Goal: Information Seeking & Learning: Learn about a topic

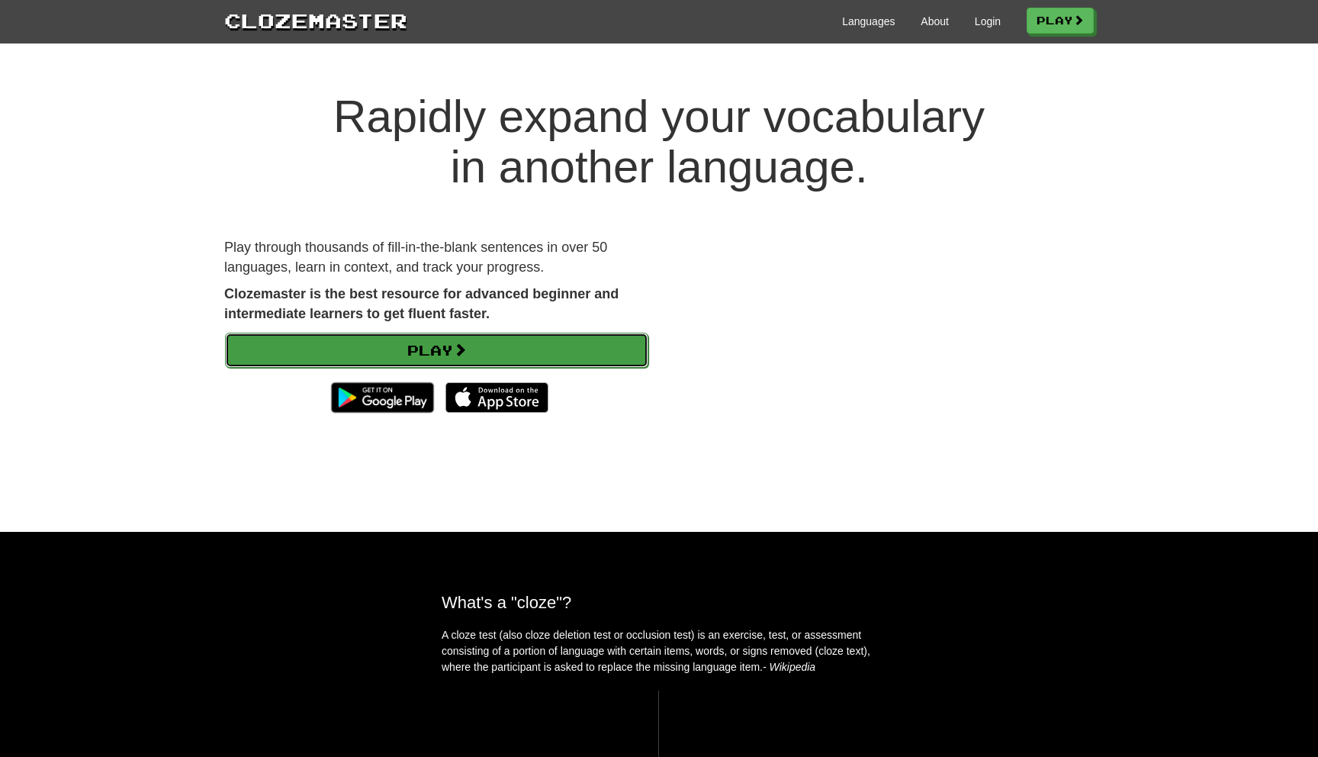
click at [439, 343] on link "Play" at bounding box center [436, 350] width 423 height 35
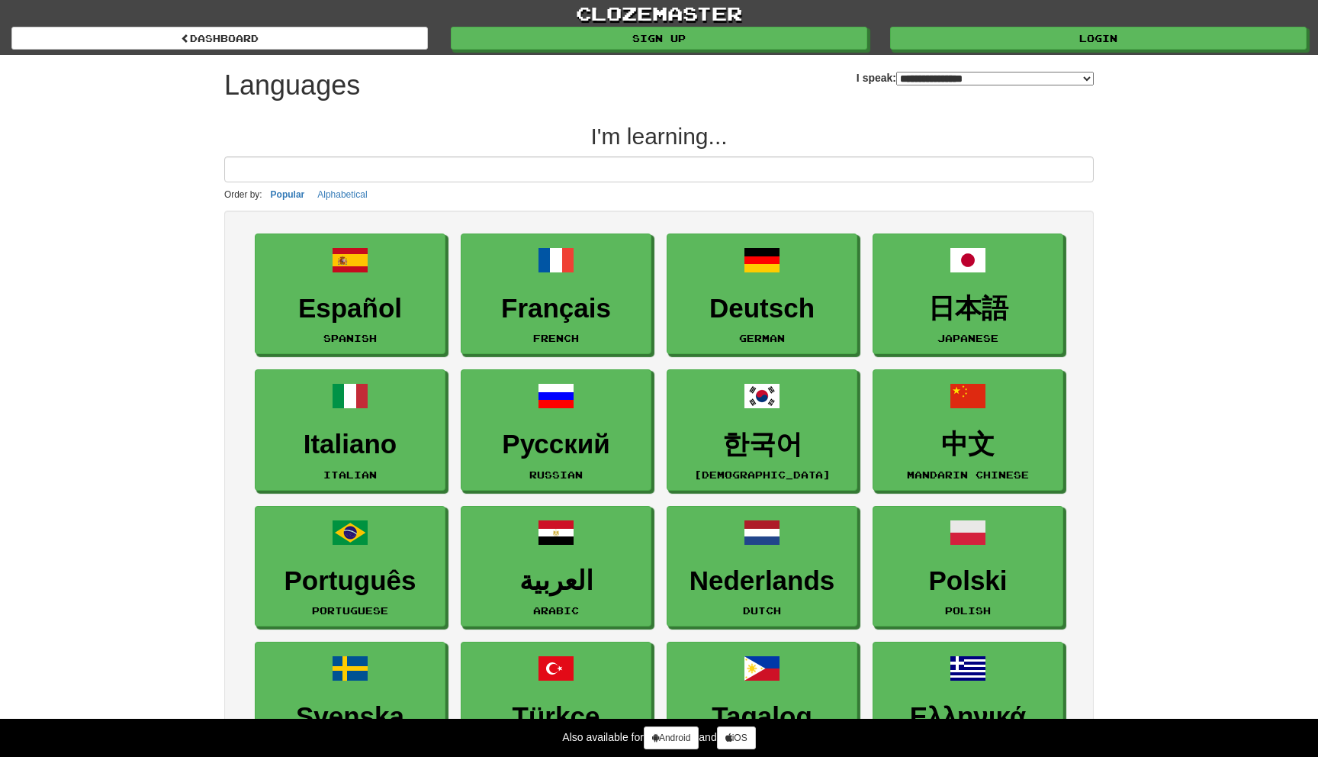
select select "*******"
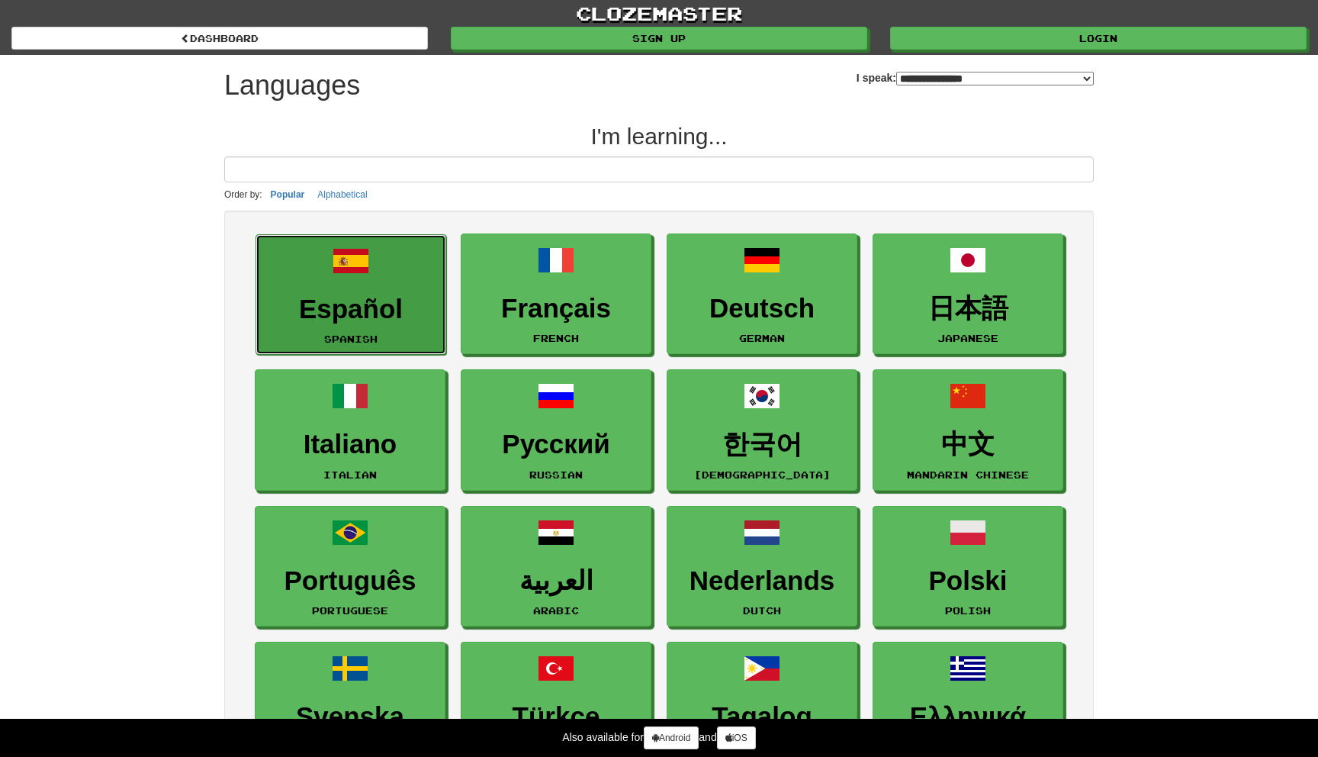
click at [402, 305] on h3 "Español" at bounding box center [351, 309] width 174 height 30
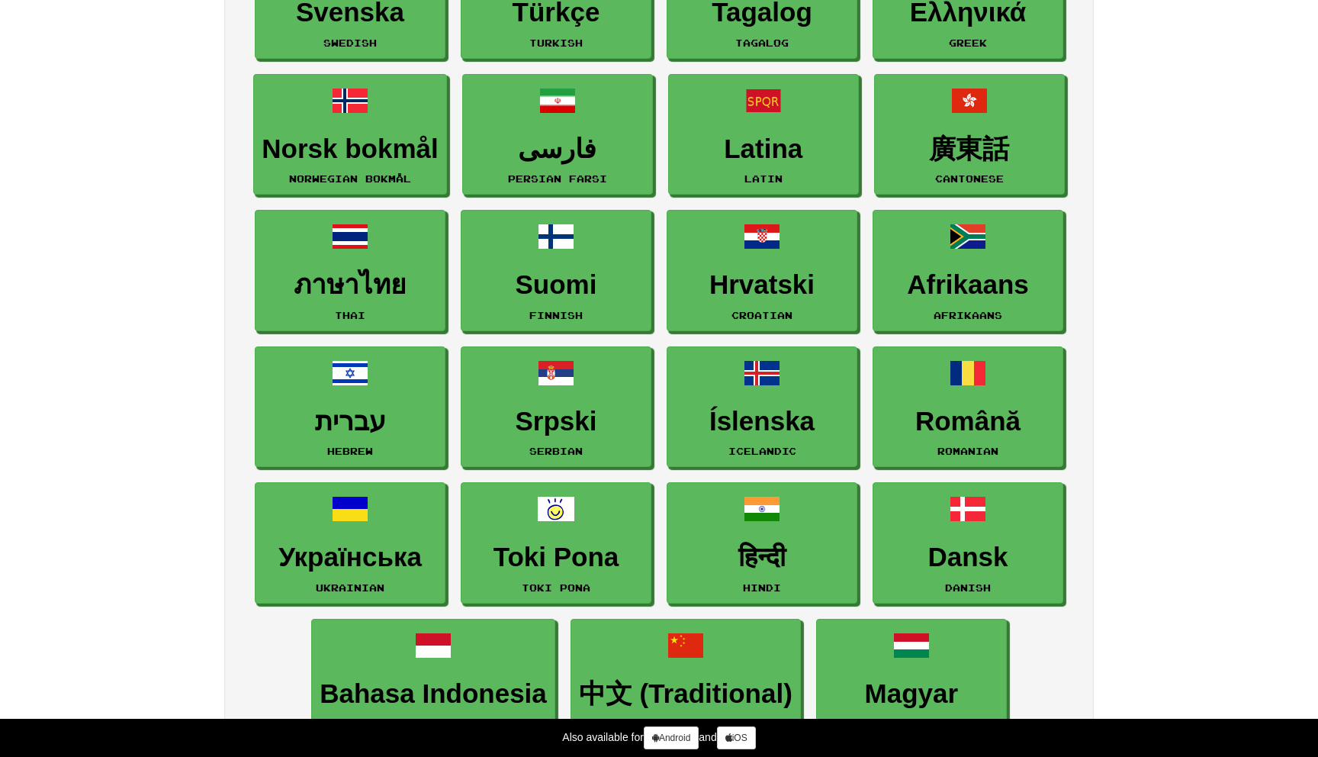
scroll to position [806, 0]
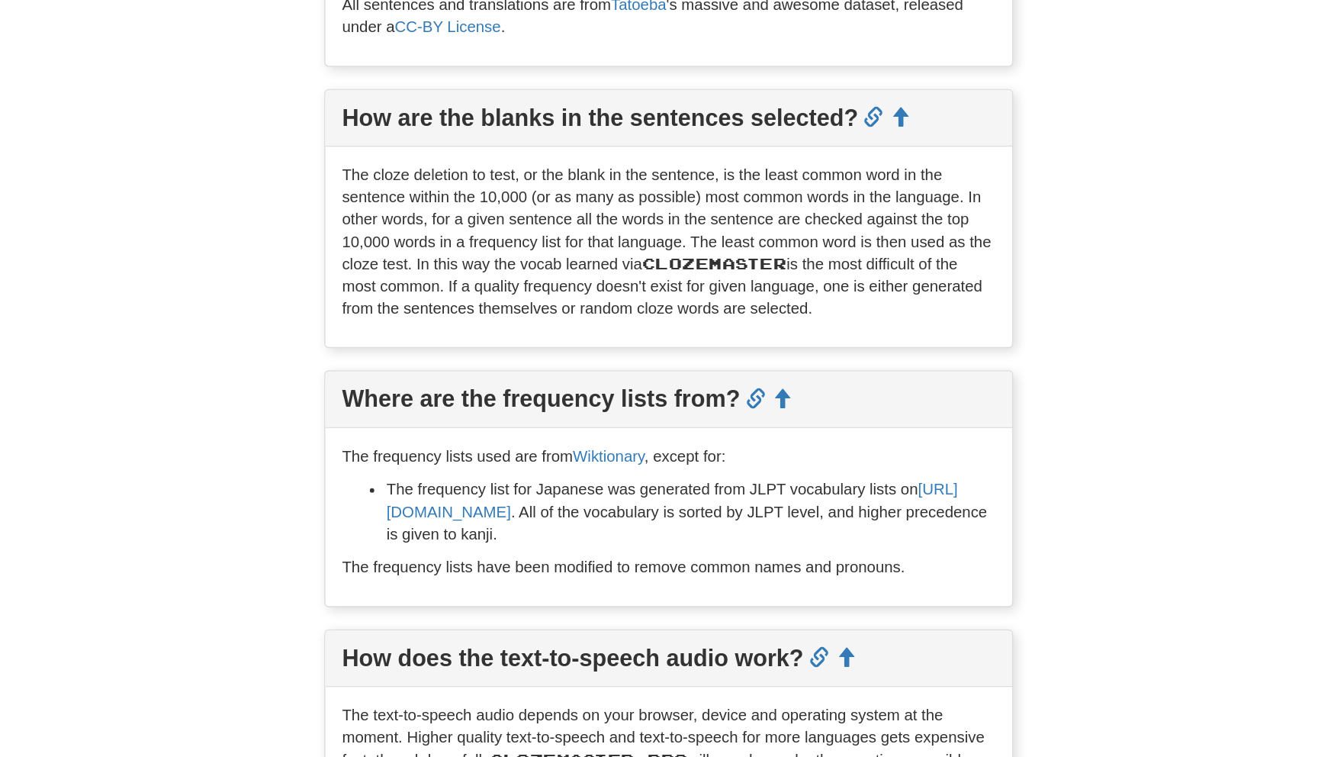
scroll to position [617, 0]
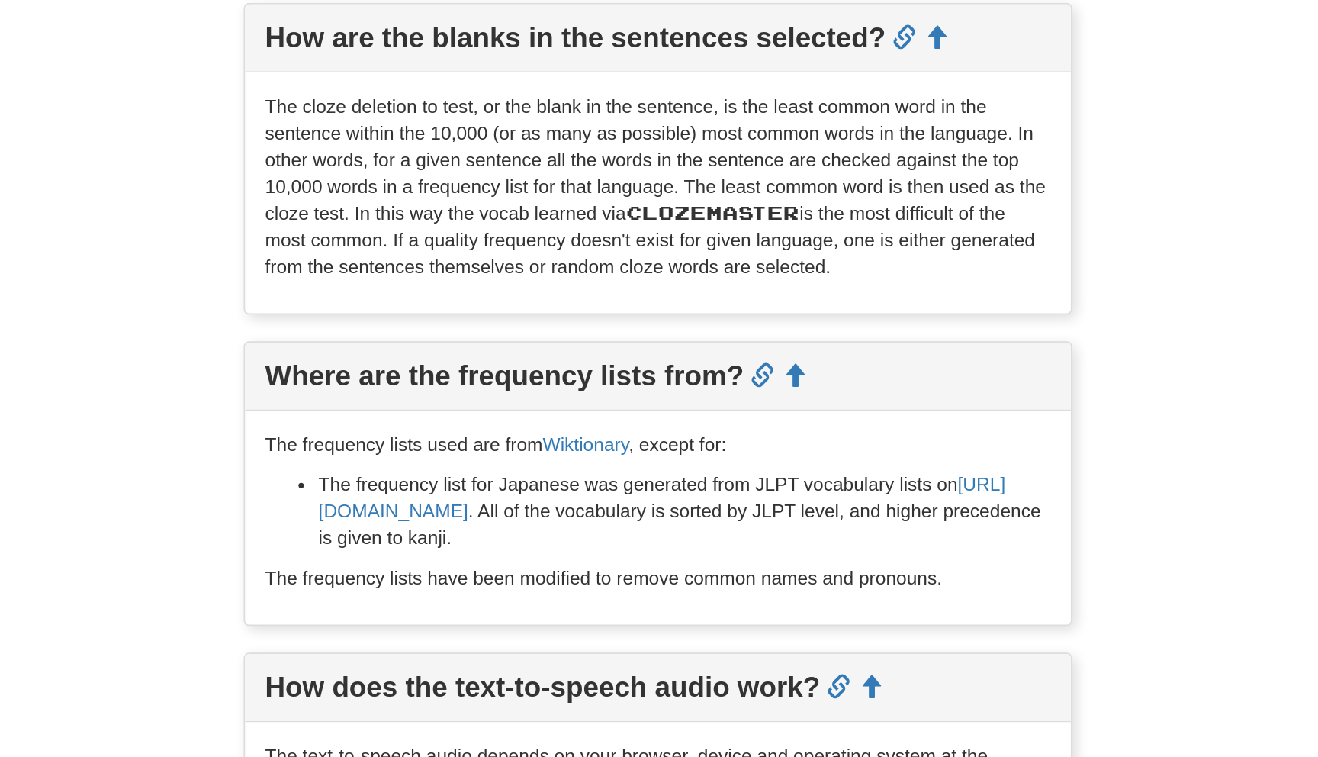
click at [618, 438] on p "The cloze deletion to test, or the blank in the sentence, is the least common w…" at bounding box center [659, 403] width 449 height 107
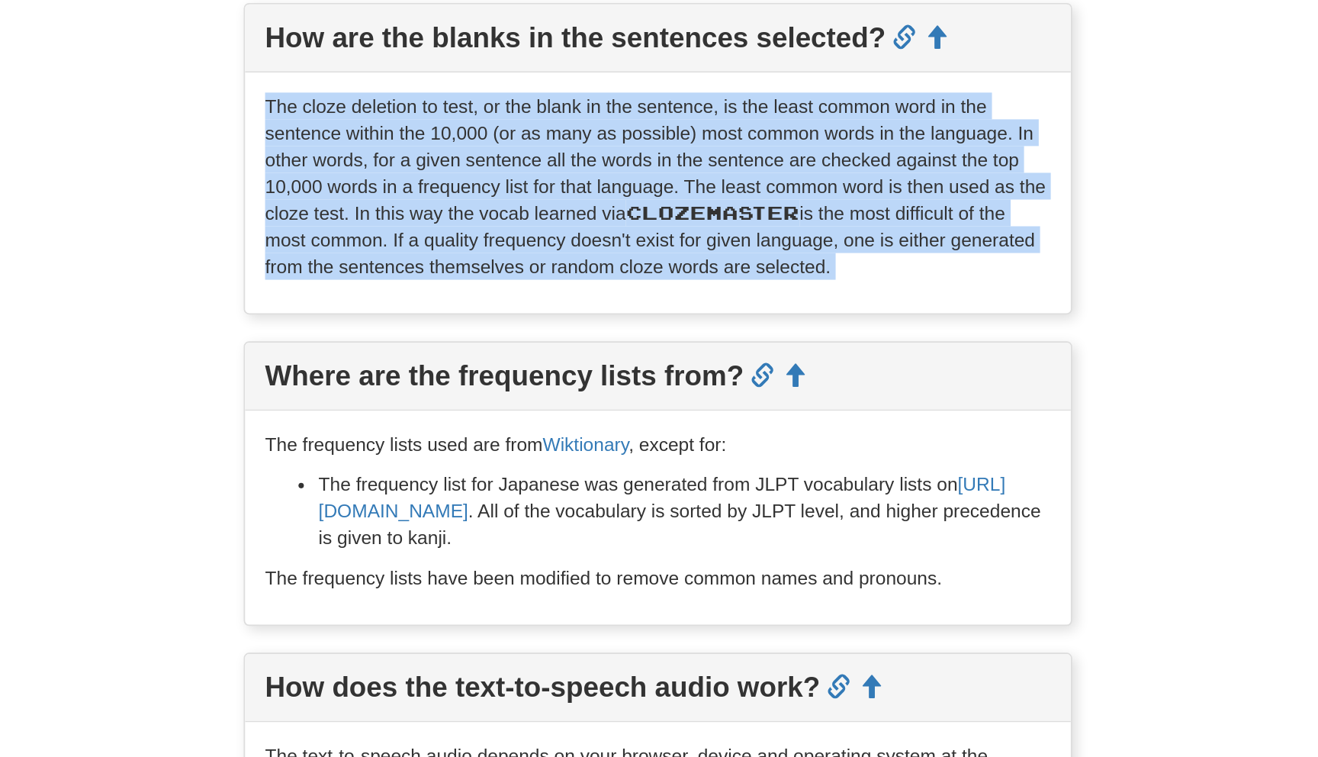
click at [618, 438] on p "The cloze deletion to test, or the blank in the sentence, is the least common w…" at bounding box center [659, 403] width 449 height 107
click at [732, 451] on p "The cloze deletion to test, or the blank in the sentence, is the least common w…" at bounding box center [659, 403] width 449 height 107
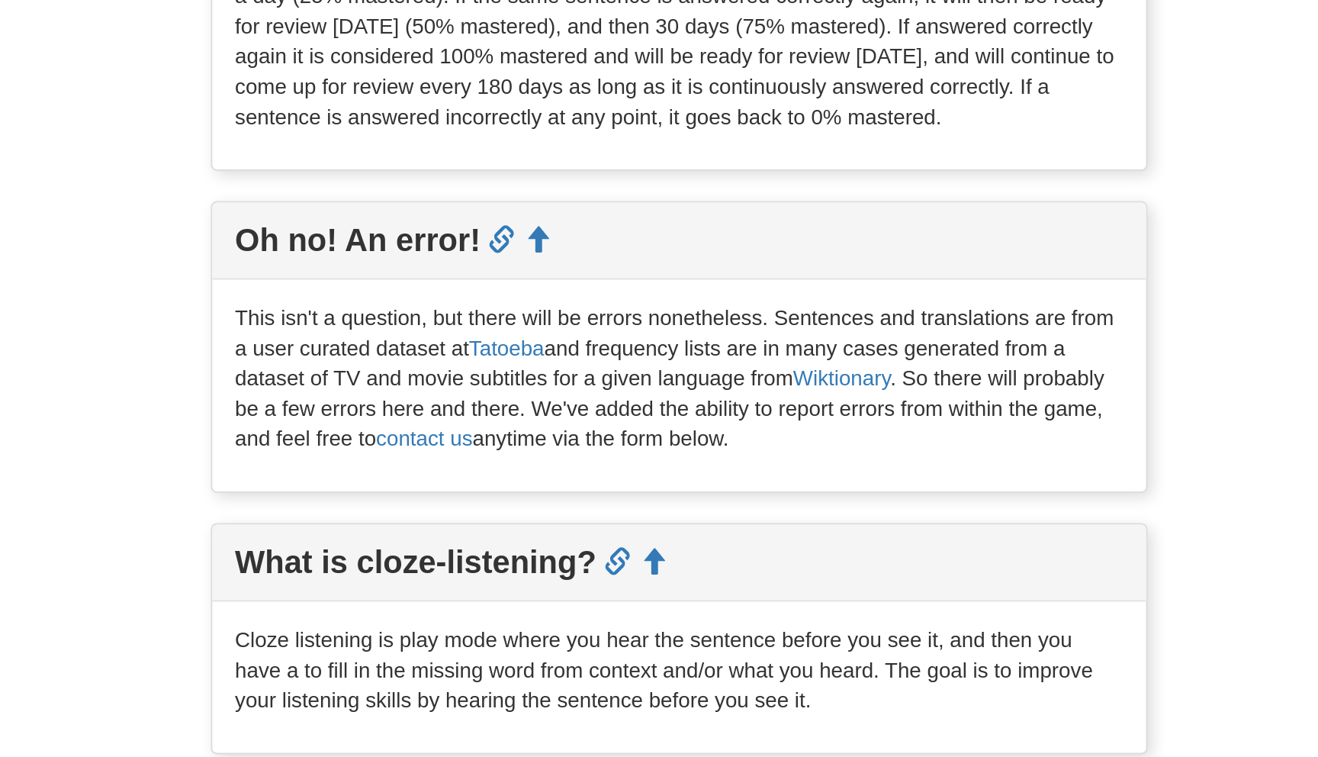
scroll to position [1666, 0]
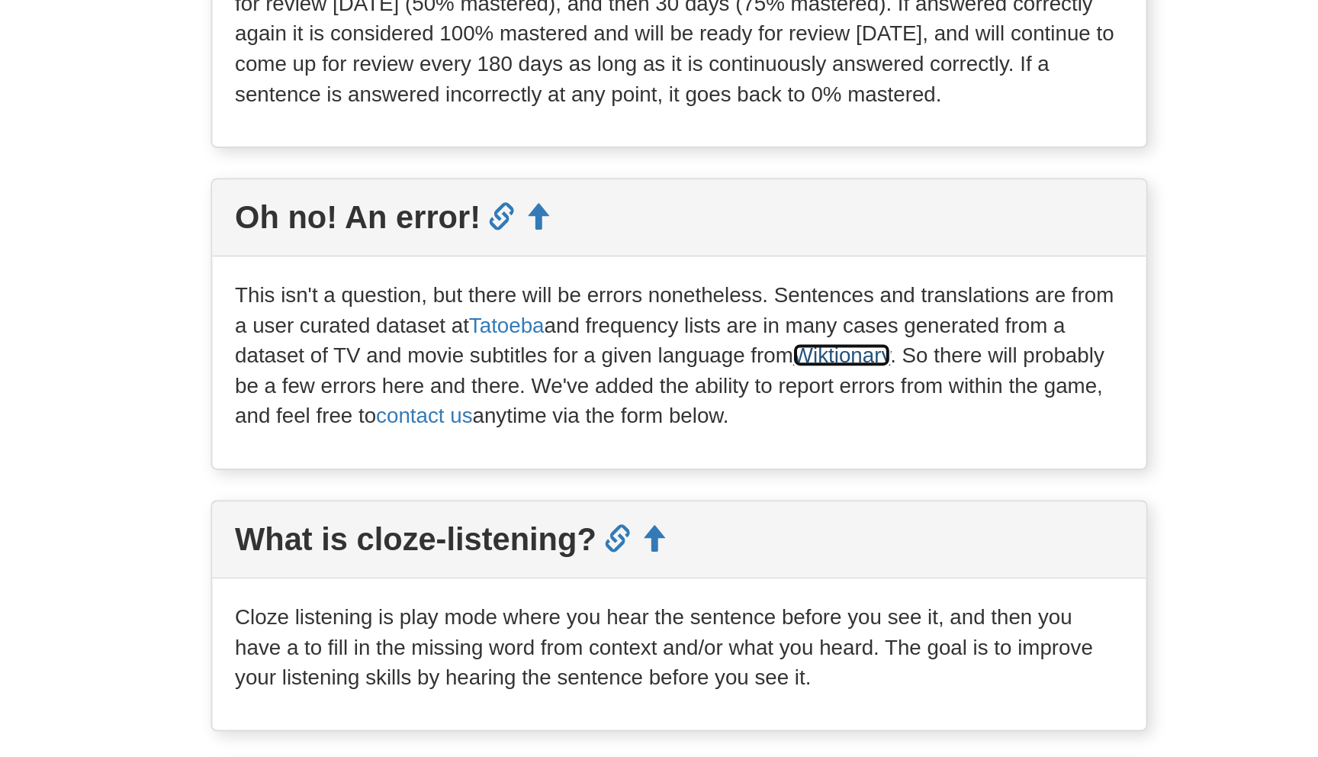
click at [755, 560] on link "Wiktionary" at bounding box center [740, 554] width 49 height 12
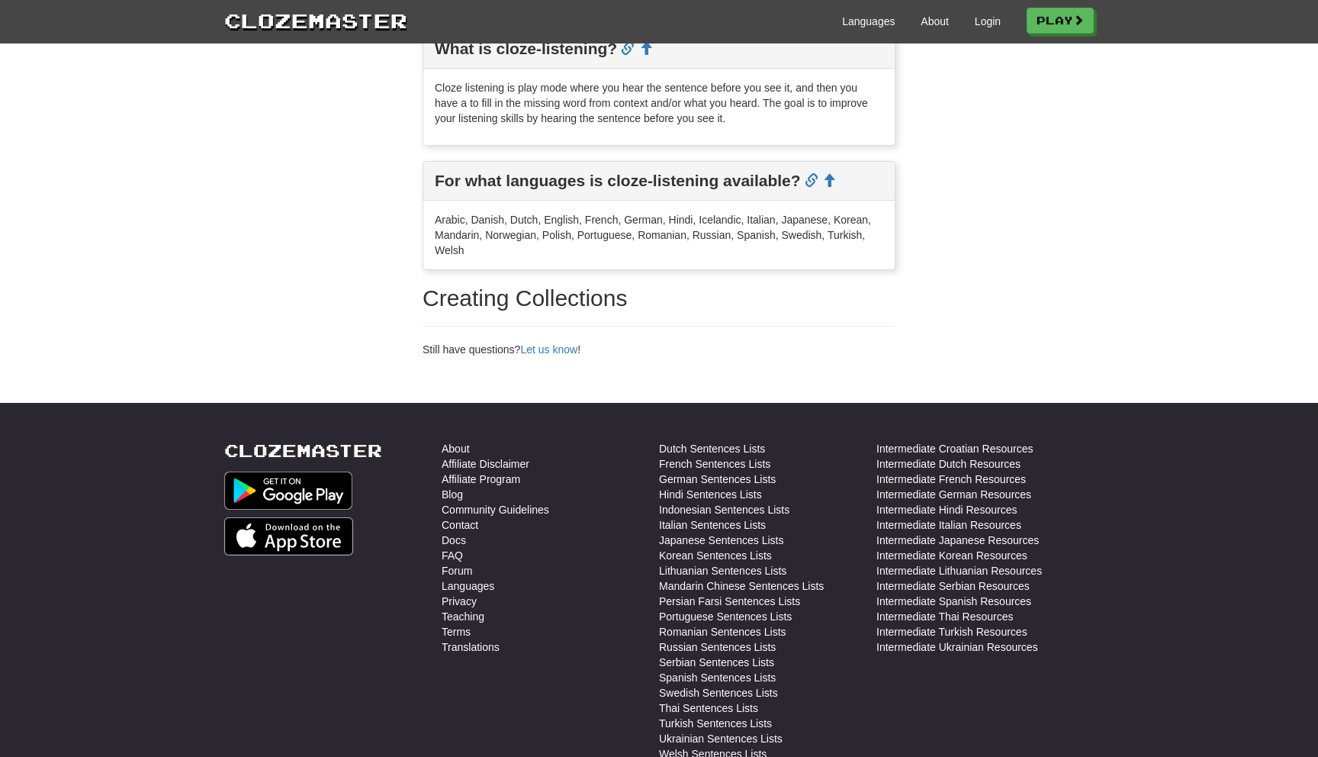
scroll to position [2288, 0]
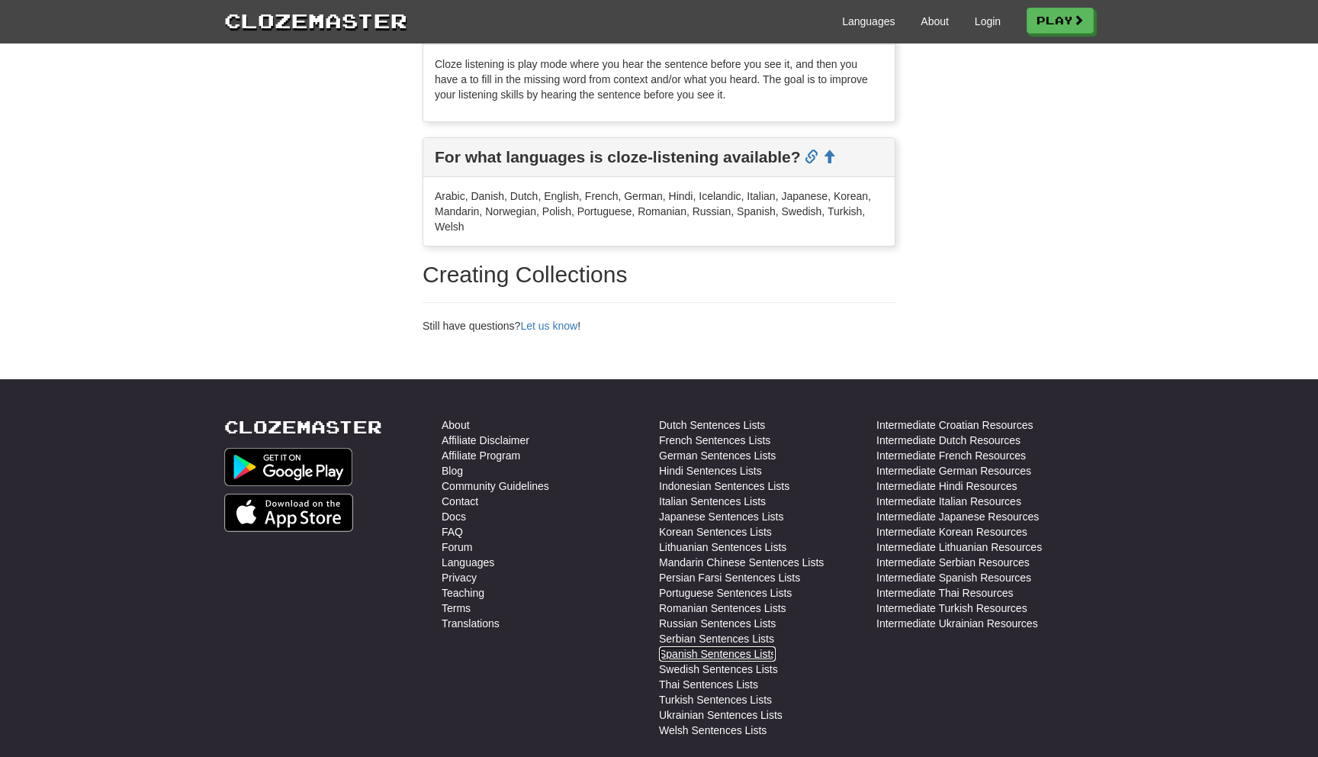
click at [762, 658] on link "Spanish Sentences Lists" at bounding box center [717, 653] width 117 height 15
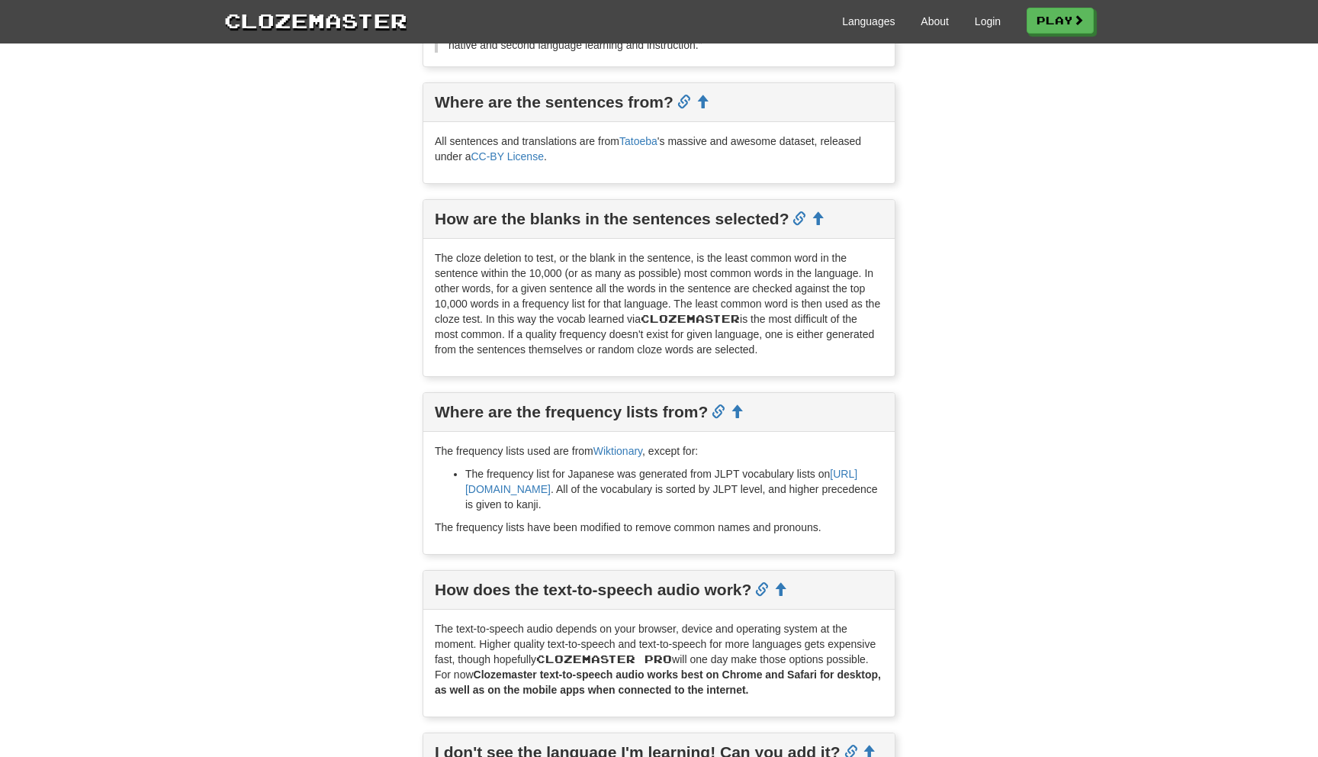
scroll to position [0, 0]
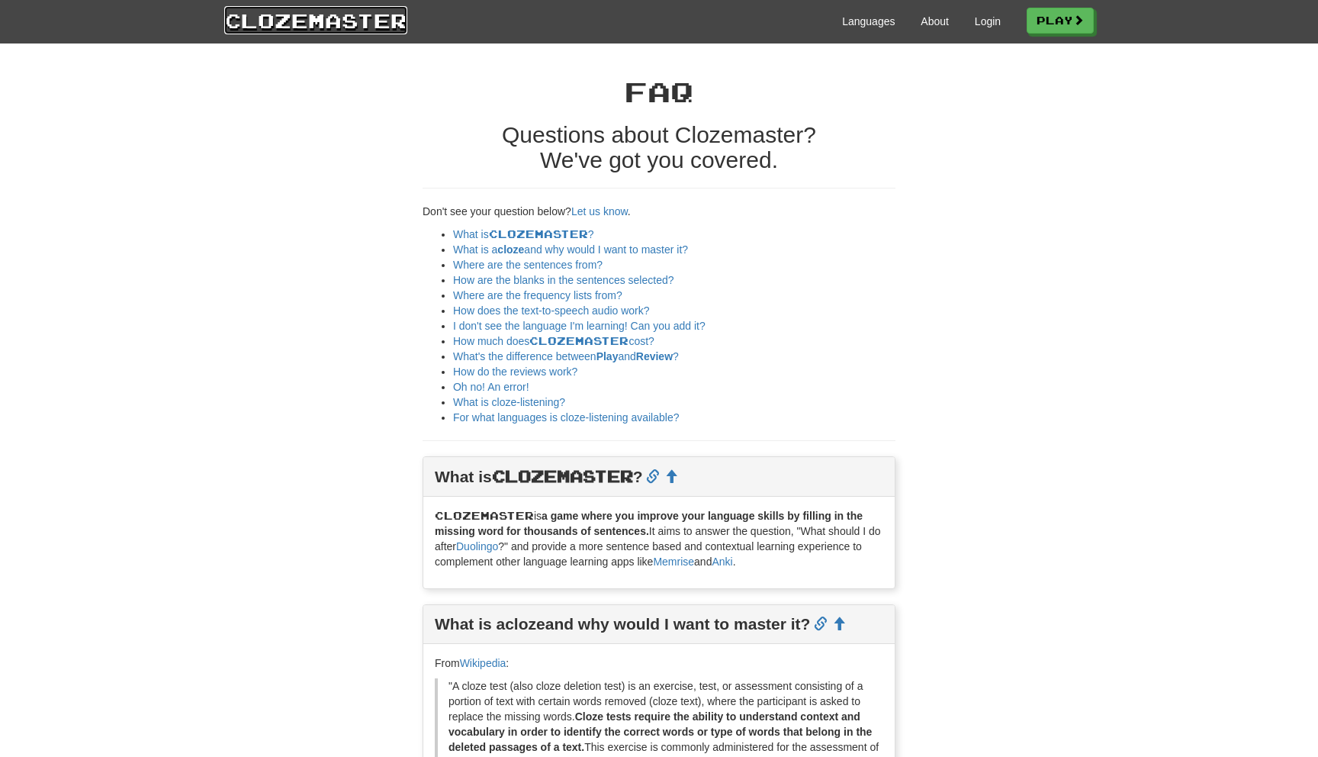
click at [375, 30] on link "Clozemaster" at bounding box center [315, 20] width 183 height 28
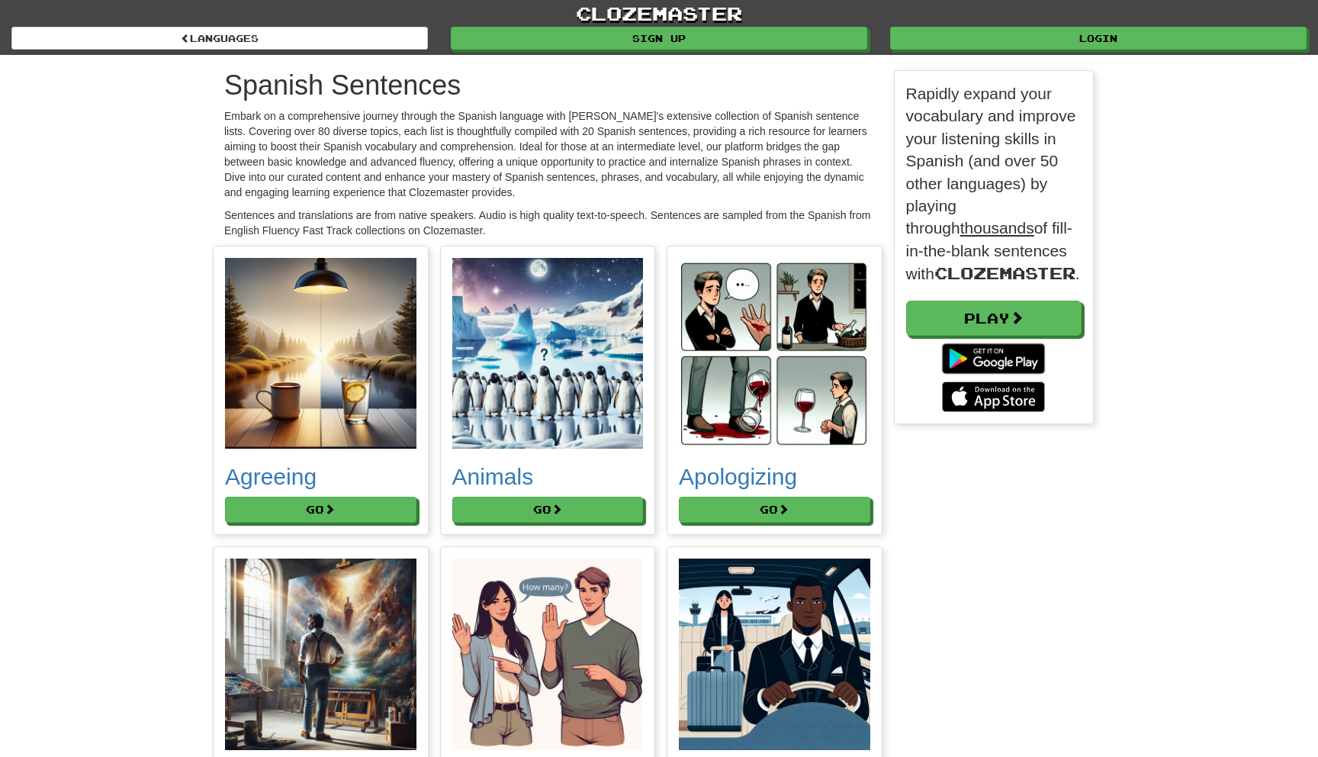
scroll to position [8739, 893]
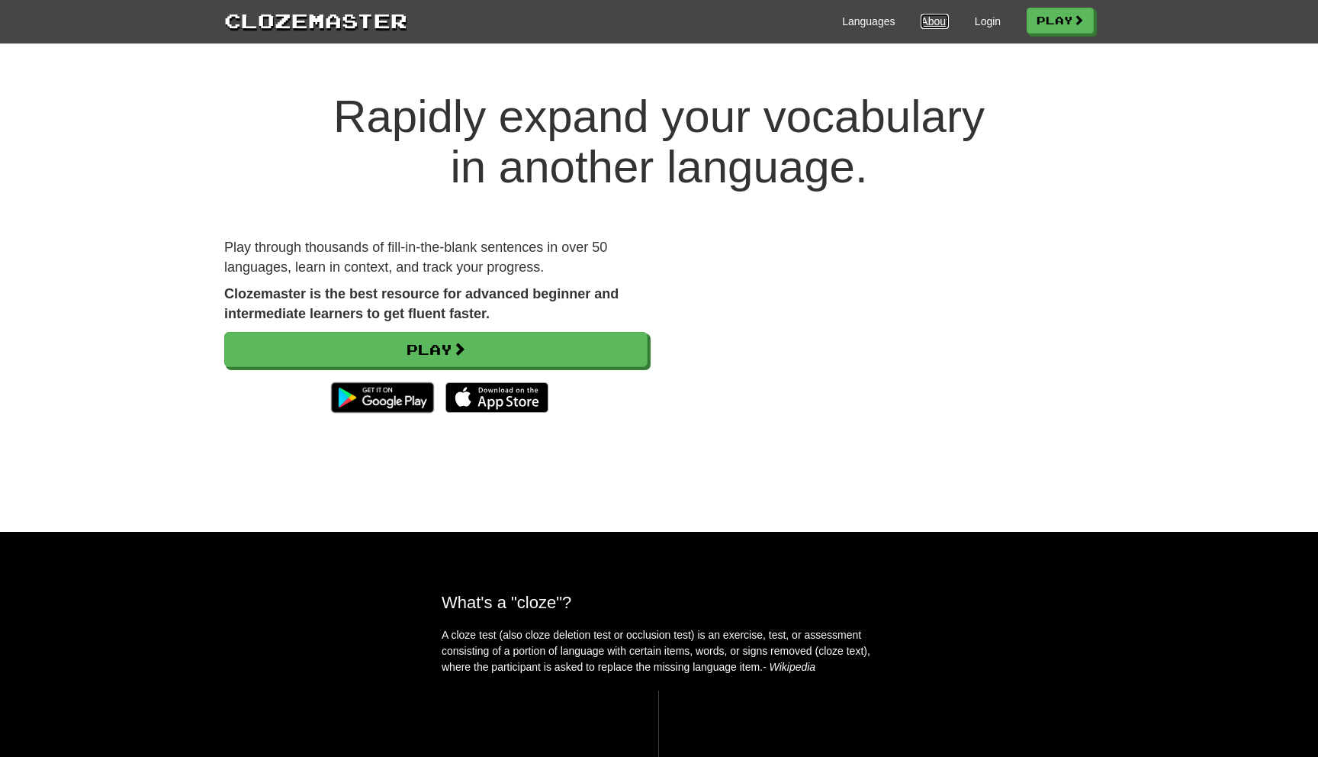
click at [922, 27] on link "About" at bounding box center [935, 21] width 28 height 15
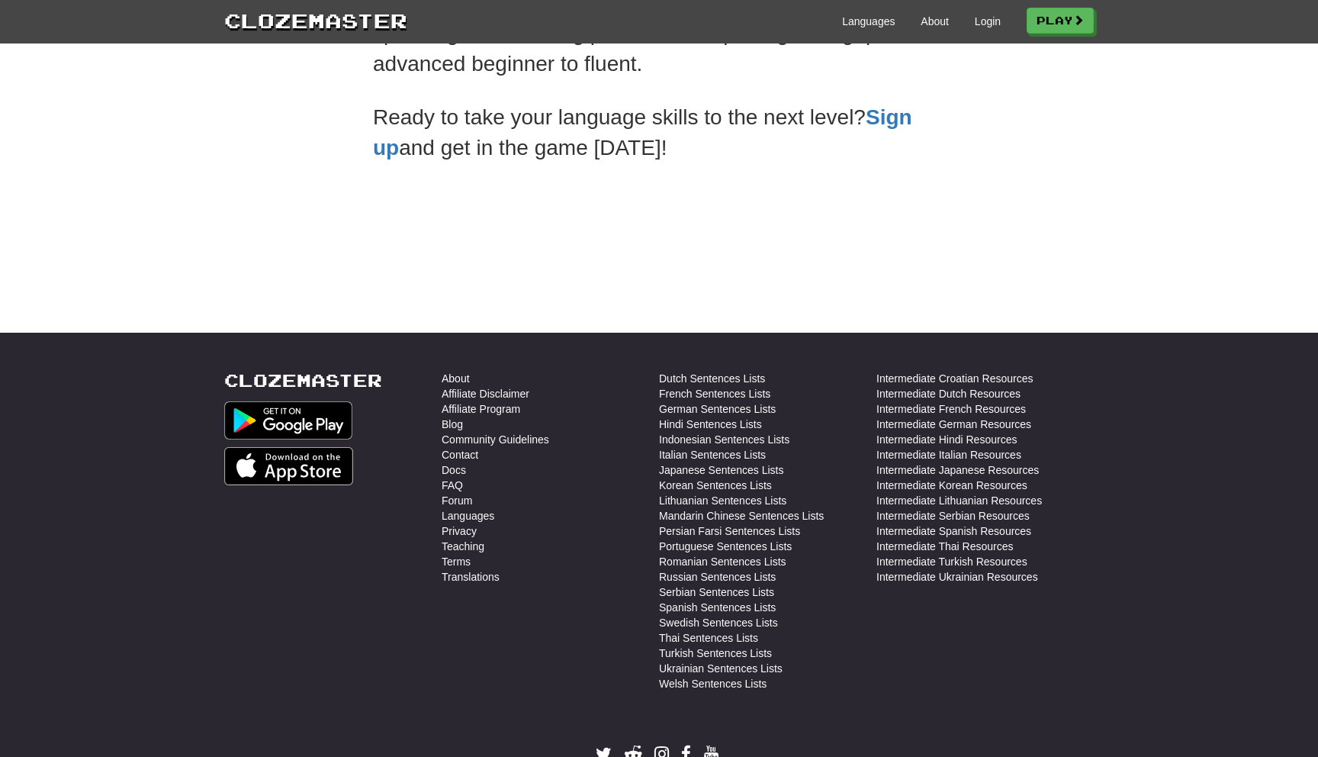
scroll to position [463, 0]
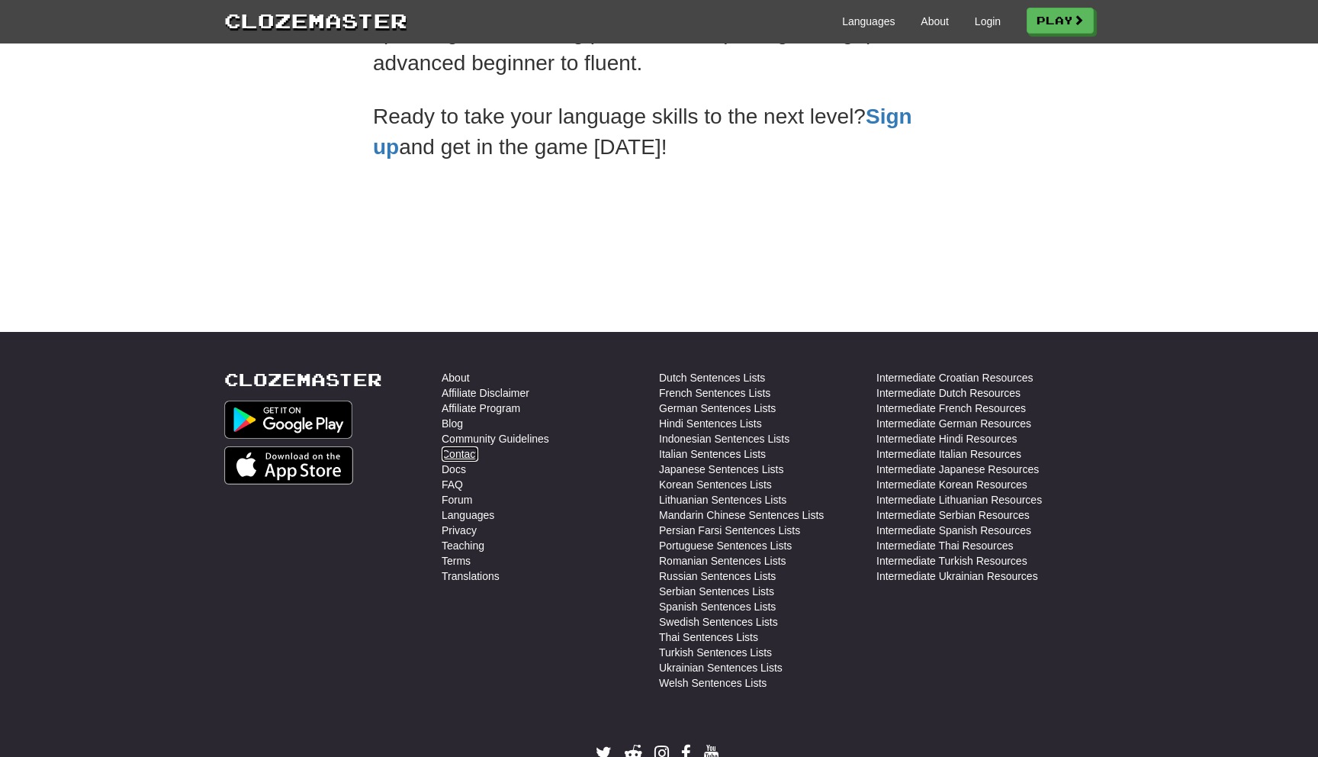
click at [459, 452] on link "Contact" at bounding box center [460, 453] width 37 height 15
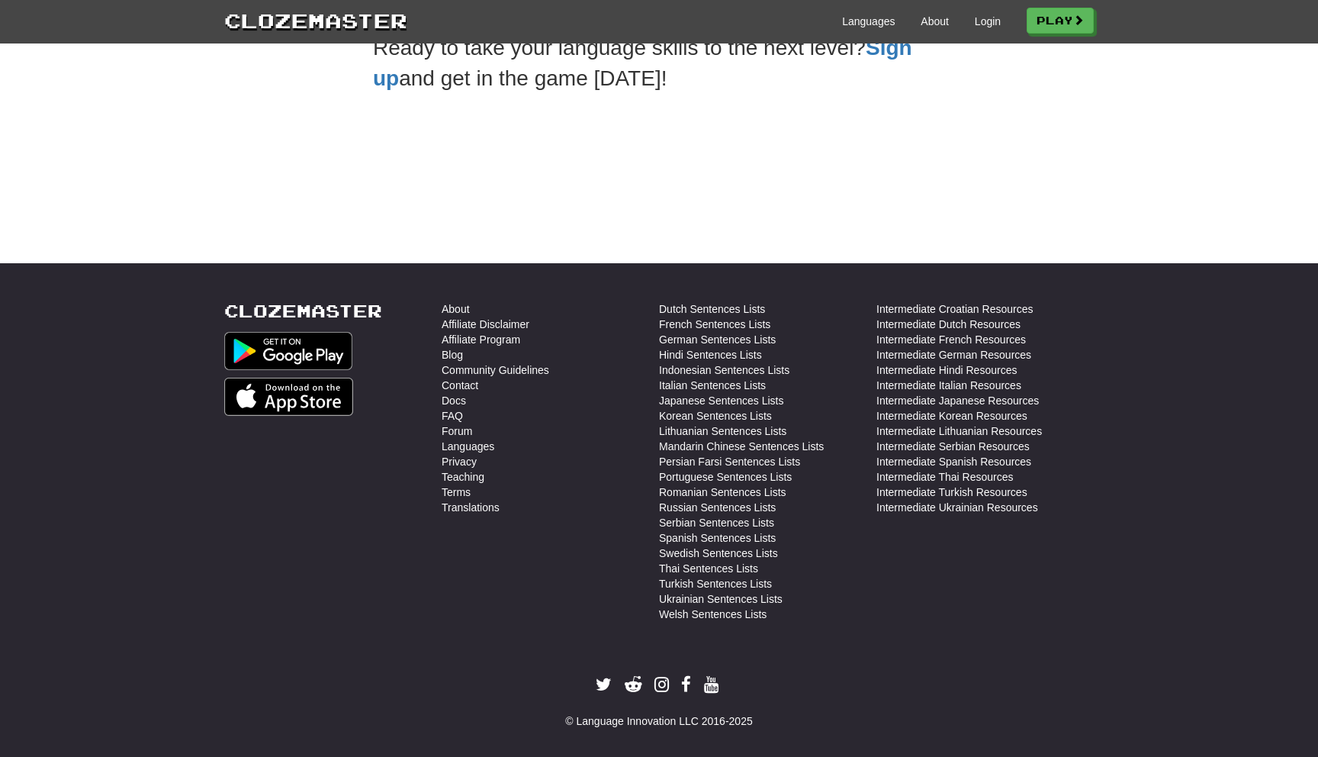
scroll to position [542, 0]
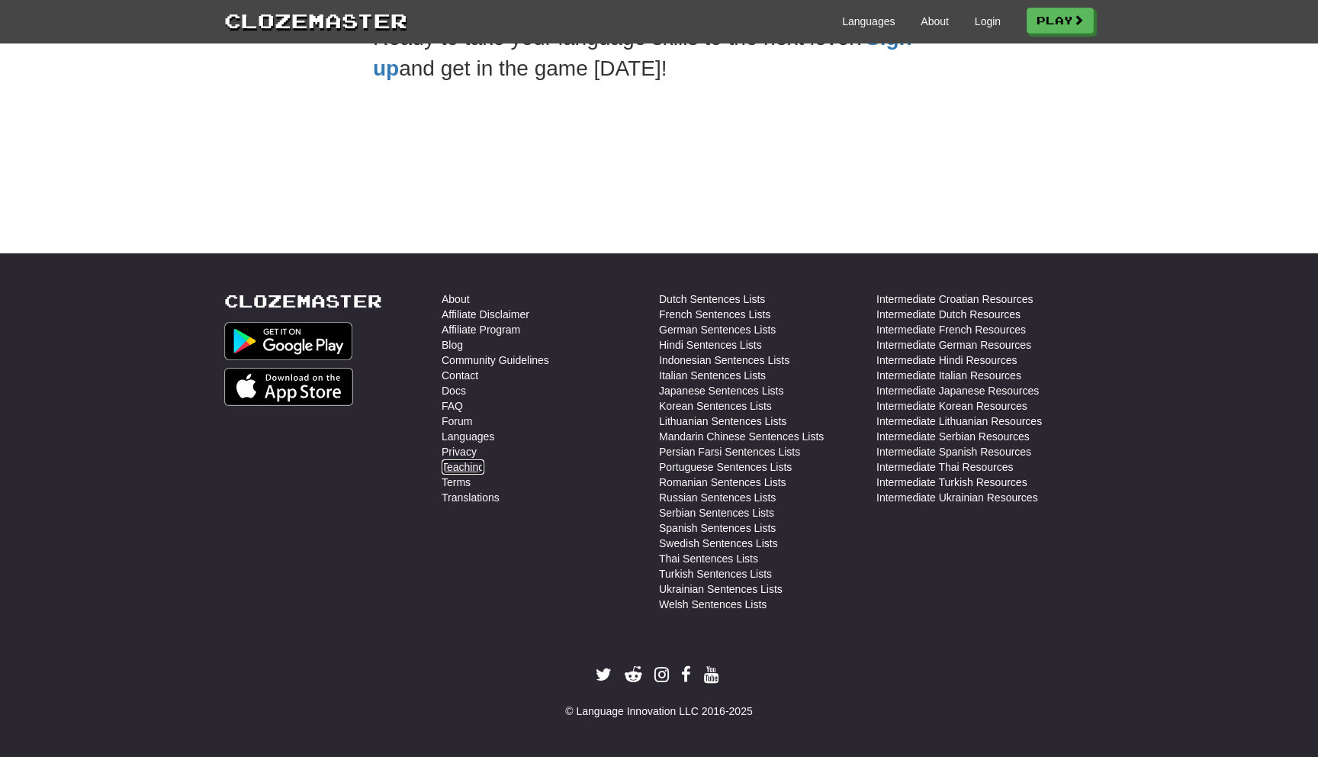
click at [482, 469] on link "Teaching" at bounding box center [463, 466] width 43 height 15
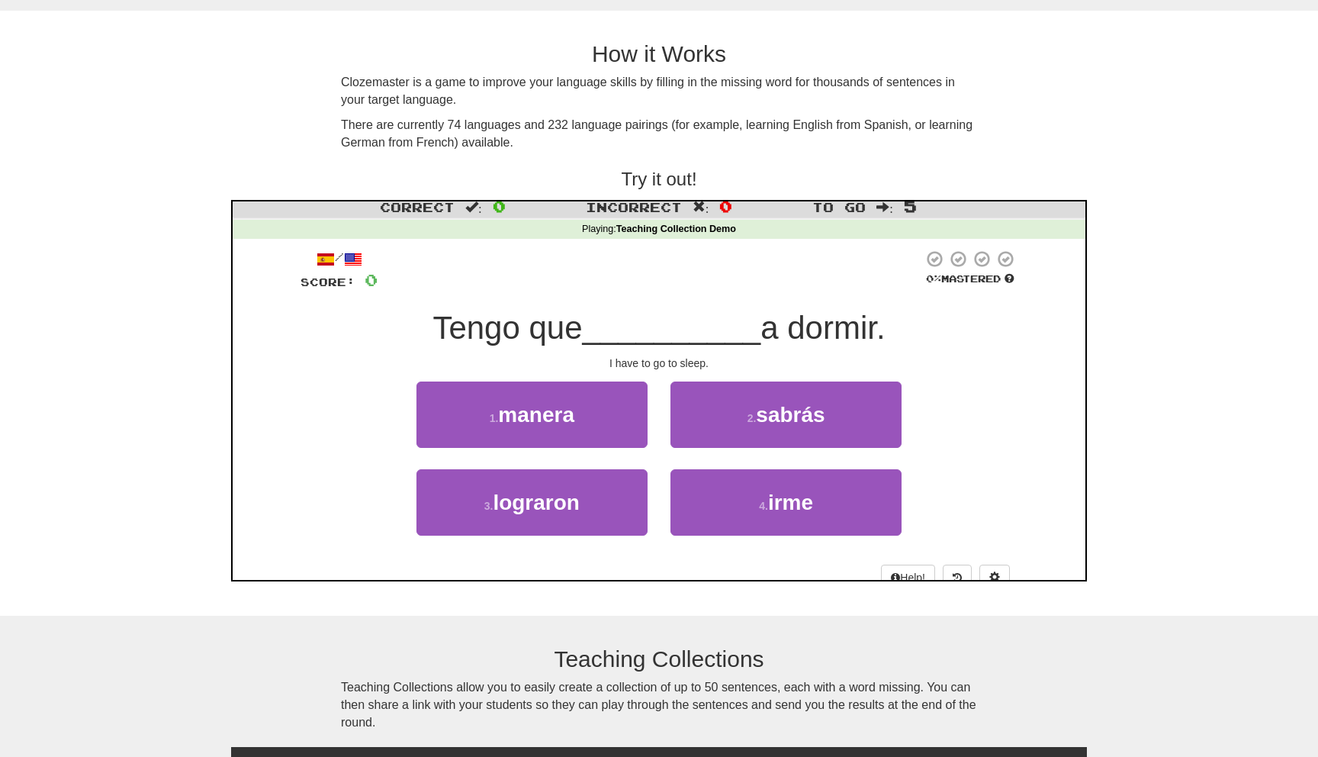
scroll to position [11, 0]
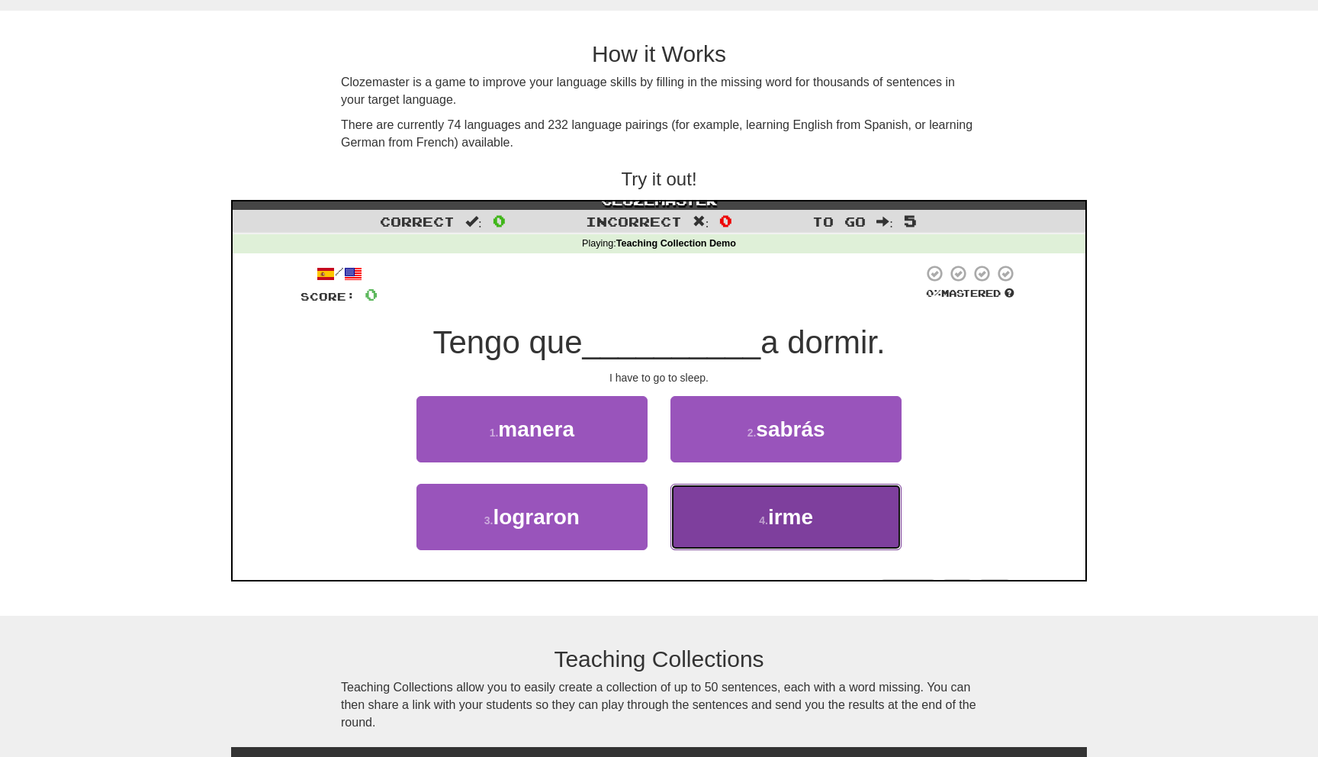
click at [726, 517] on button "4 . irme" at bounding box center [783, 514] width 231 height 66
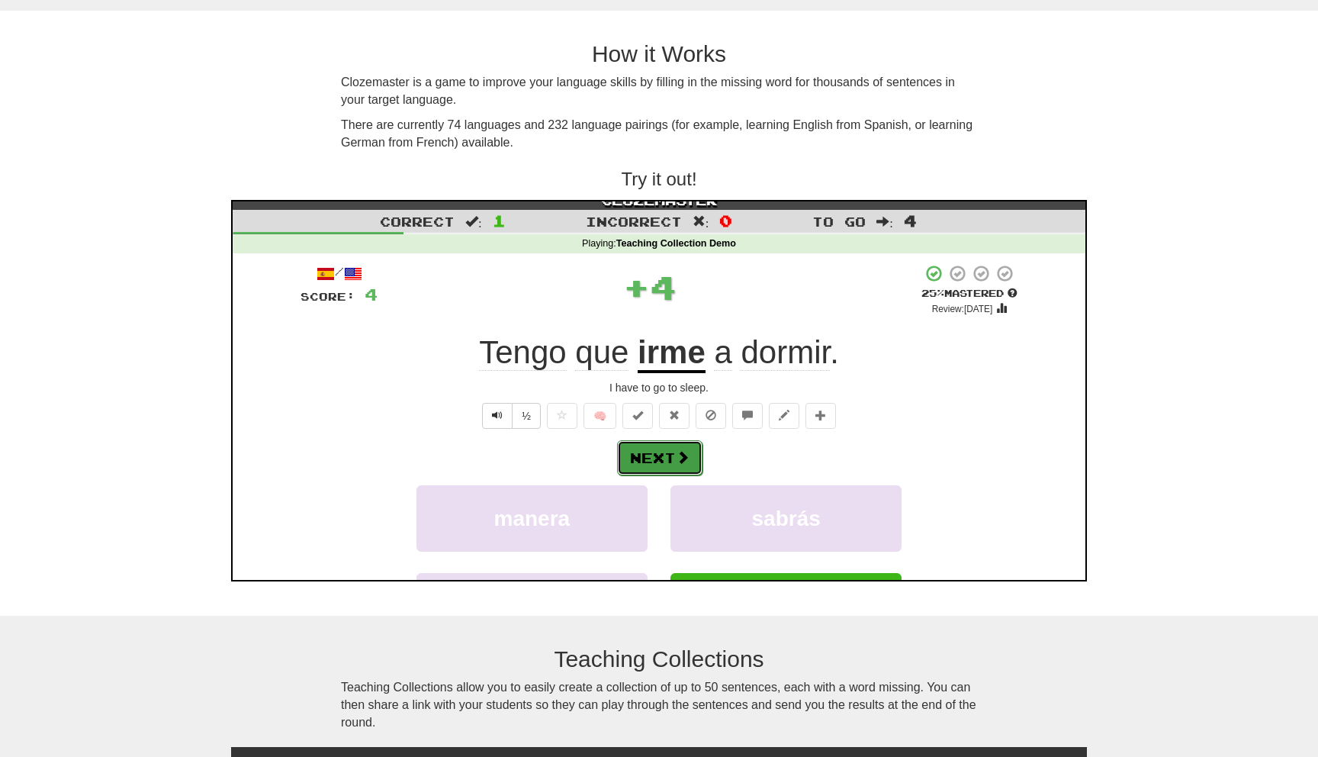
click at [678, 453] on span at bounding box center [681, 455] width 14 height 14
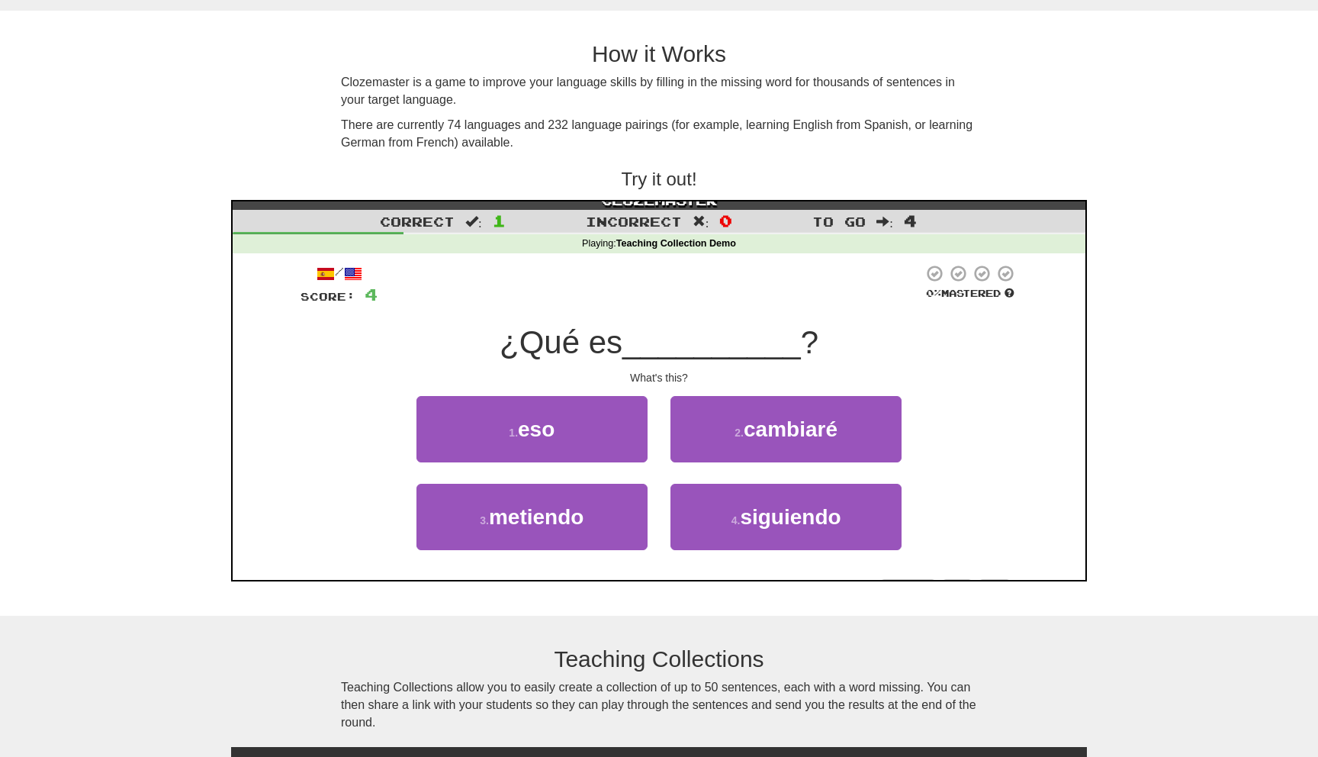
scroll to position [23, 0]
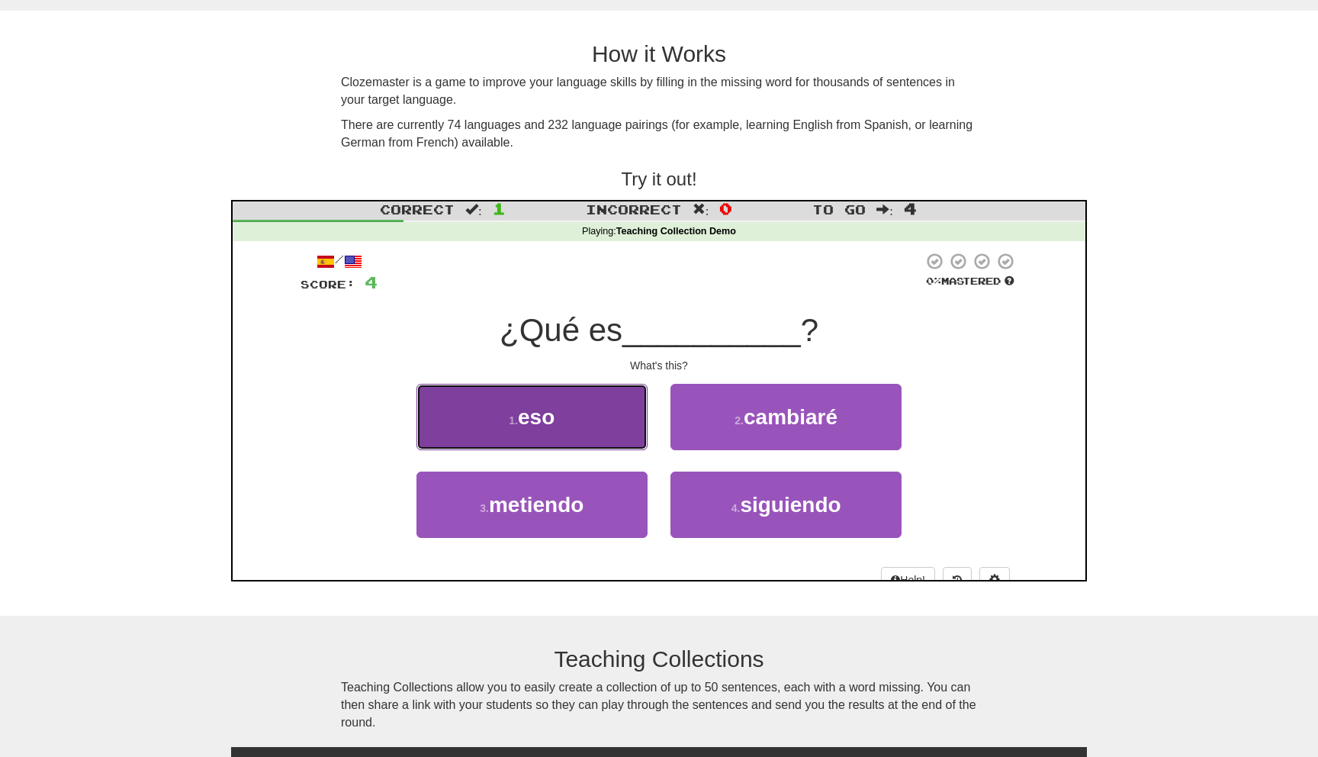
click at [600, 396] on button "1 . eso" at bounding box center [529, 414] width 231 height 66
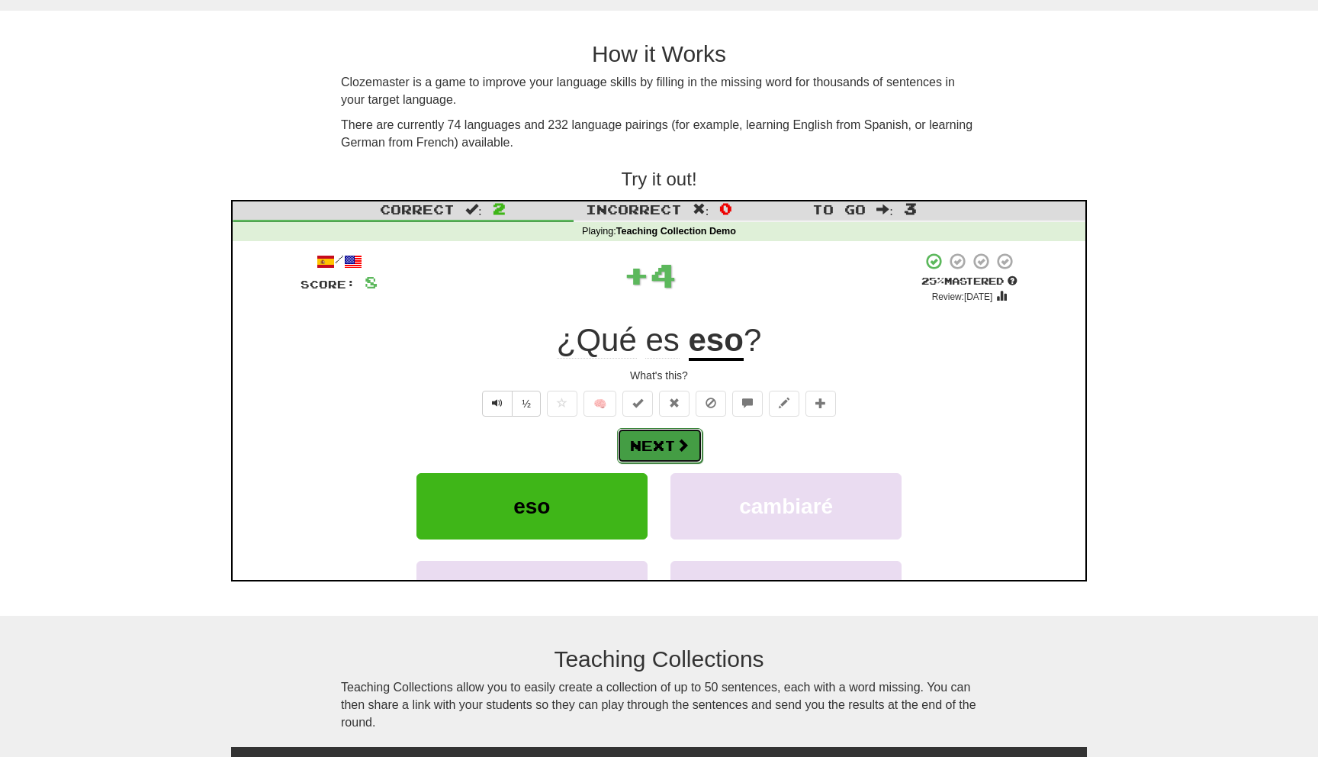
click at [647, 445] on button "Next" at bounding box center [657, 443] width 85 height 35
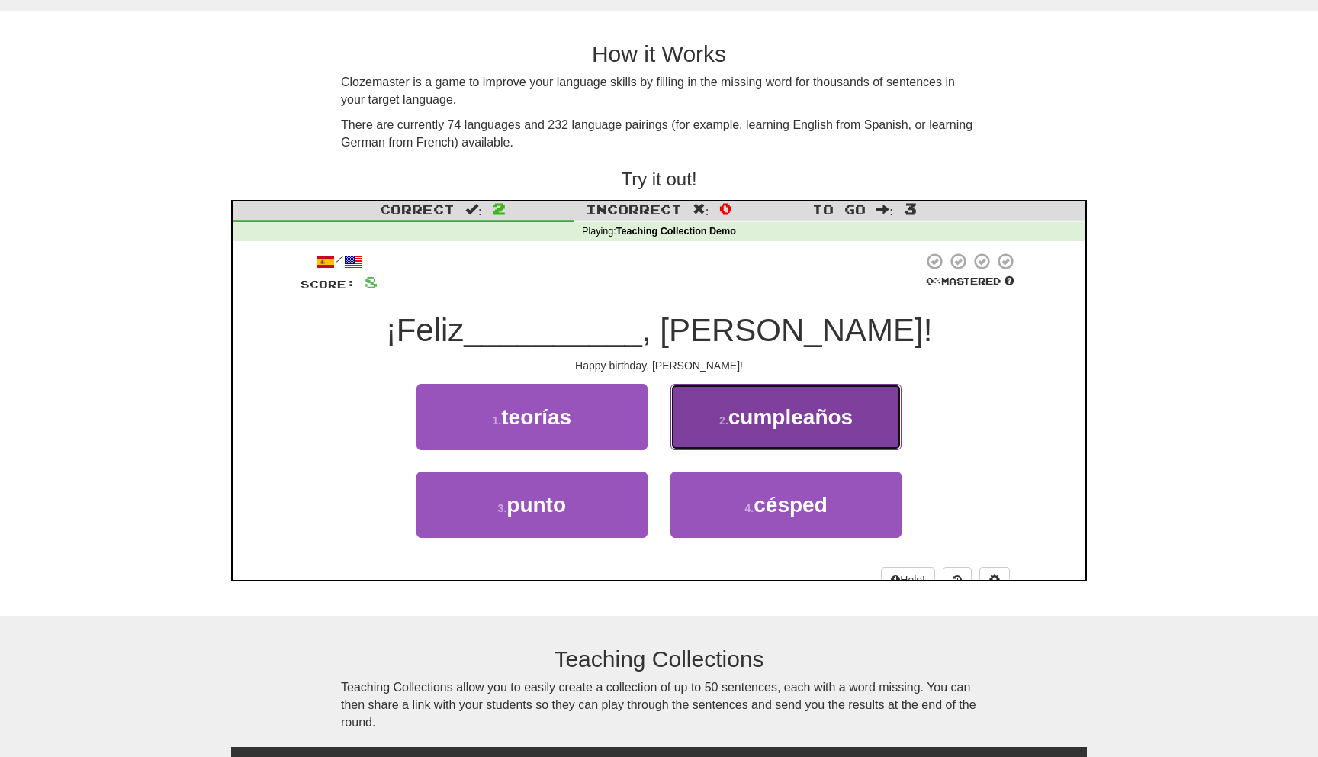
click at [703, 433] on button "2 . cumpleaños" at bounding box center [783, 414] width 231 height 66
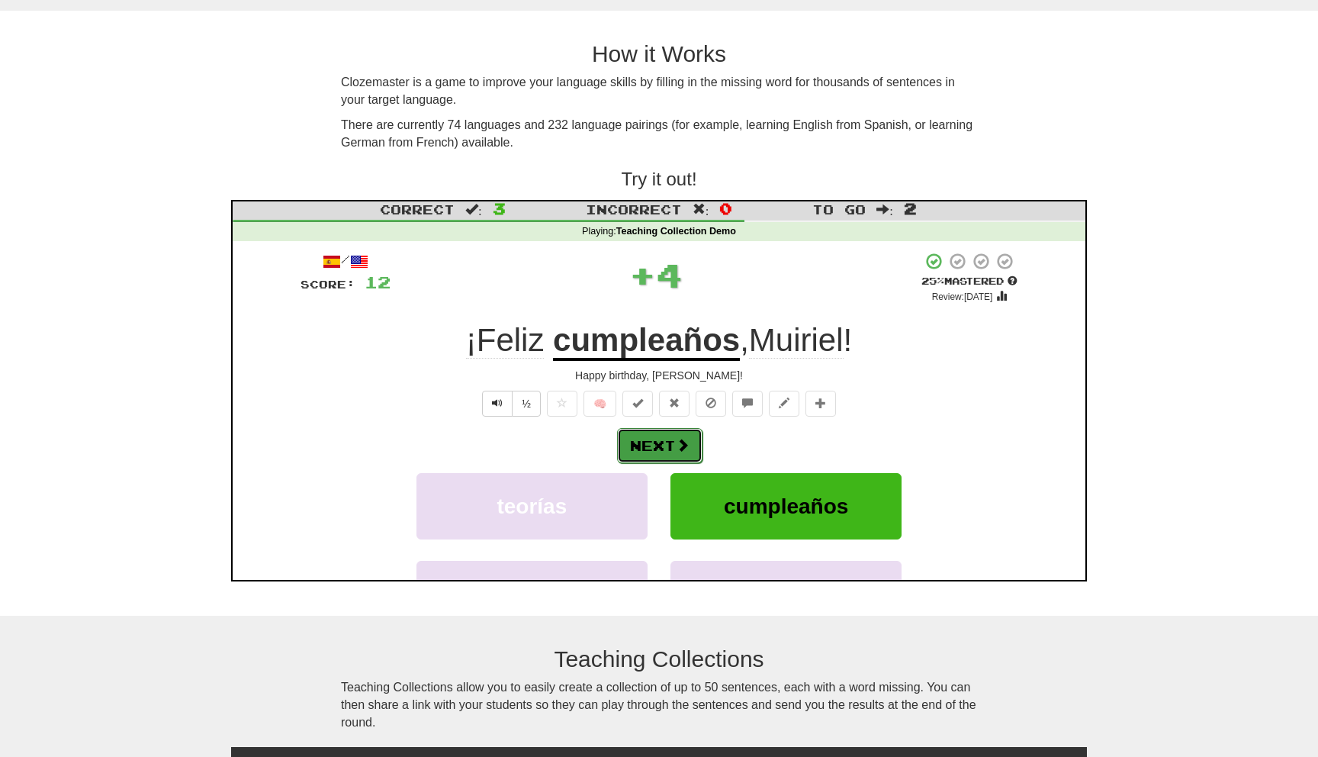
click at [692, 446] on button "Next" at bounding box center [657, 443] width 85 height 35
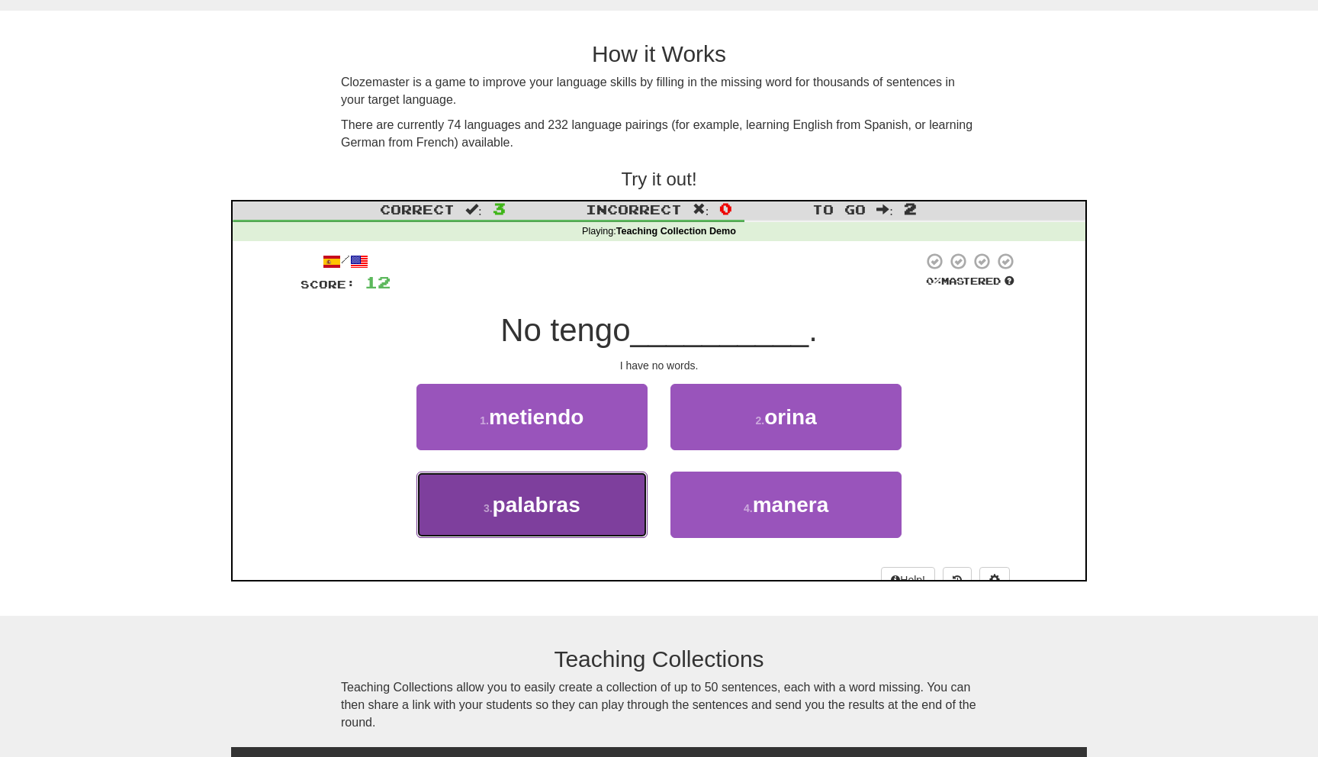
click at [629, 510] on button "3 . palabras" at bounding box center [529, 502] width 231 height 66
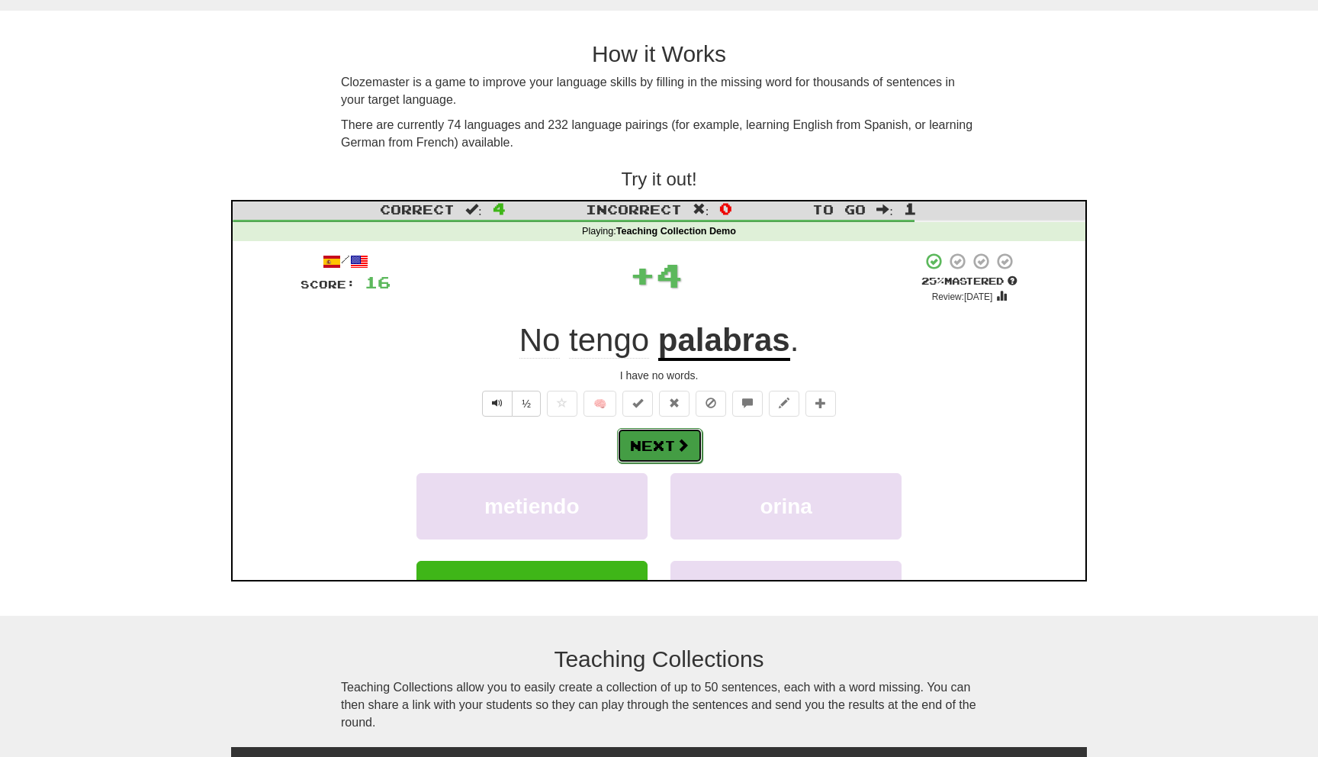
click at [670, 453] on button "Next" at bounding box center [657, 443] width 85 height 35
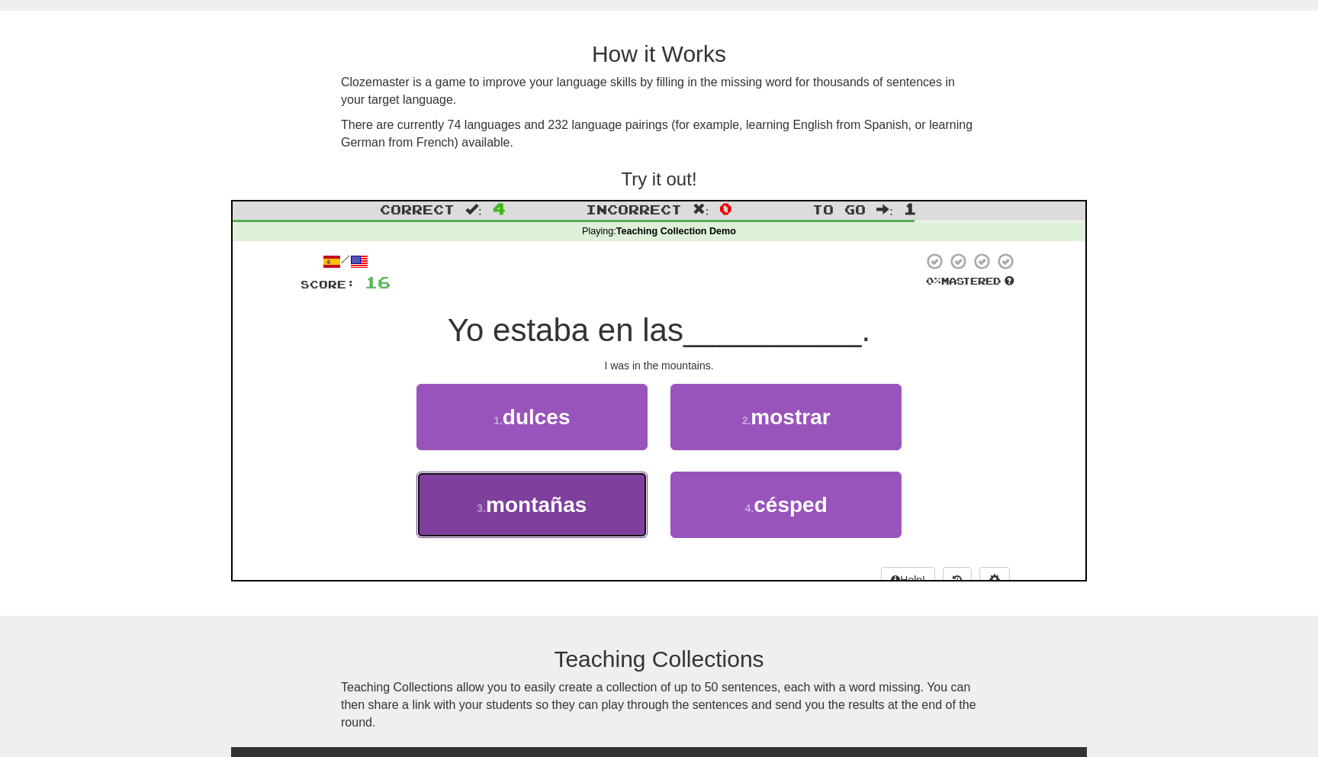
click at [622, 495] on button "3 . montañas" at bounding box center [529, 502] width 231 height 66
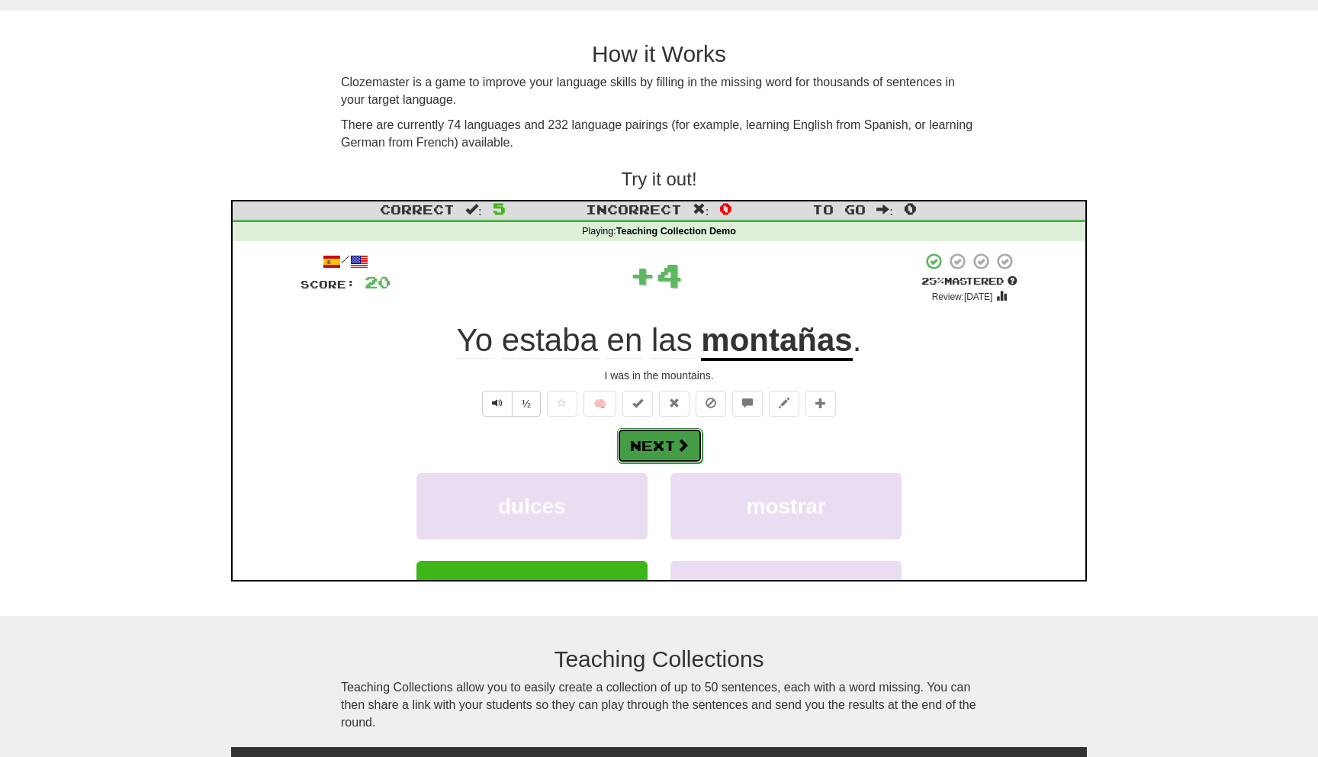
click at [671, 443] on button "Next" at bounding box center [657, 443] width 85 height 35
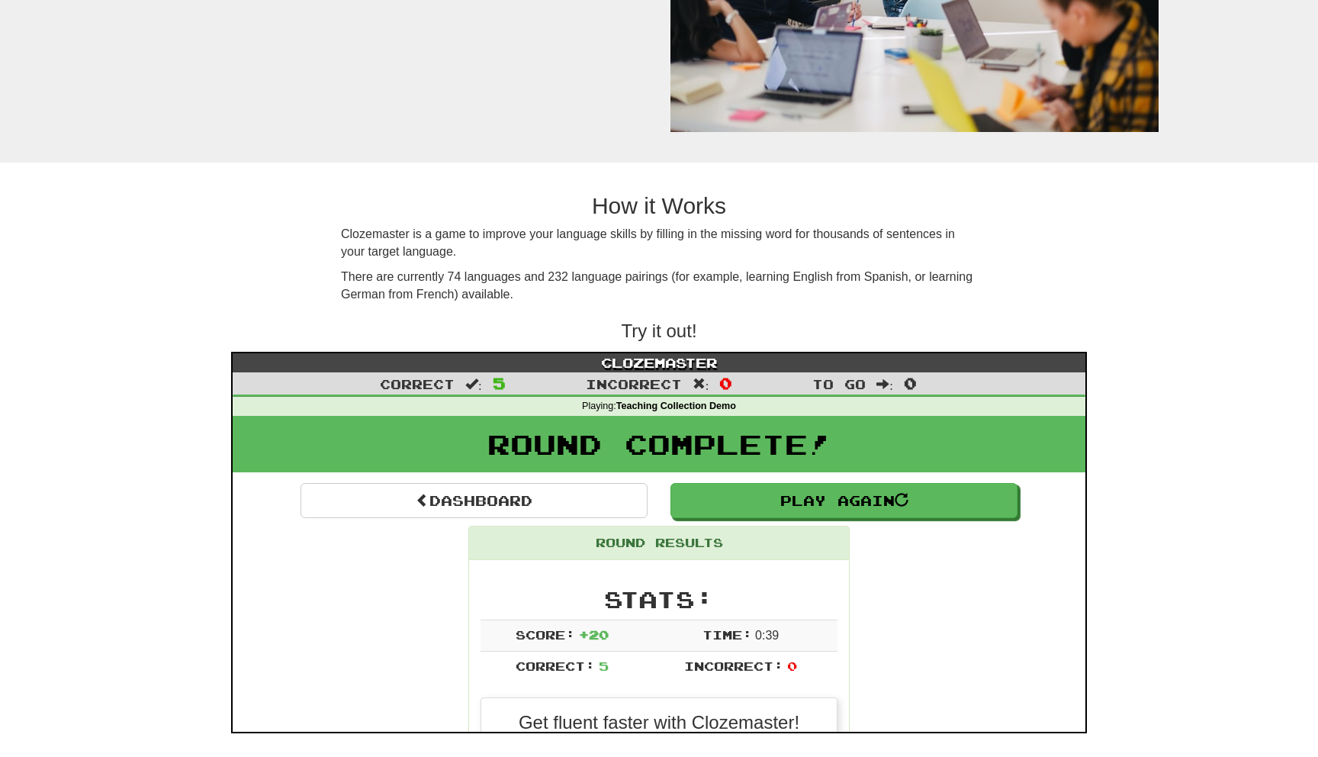
scroll to position [0, 0]
